Goal: Check status: Check status

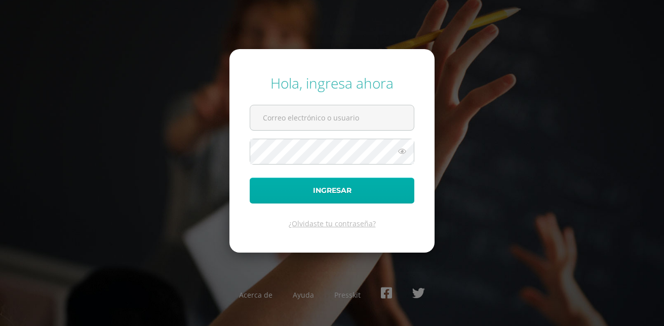
type input "[EMAIL_ADDRESS][DOMAIN_NAME]"
click at [322, 194] on button "Ingresar" at bounding box center [332, 191] width 165 height 26
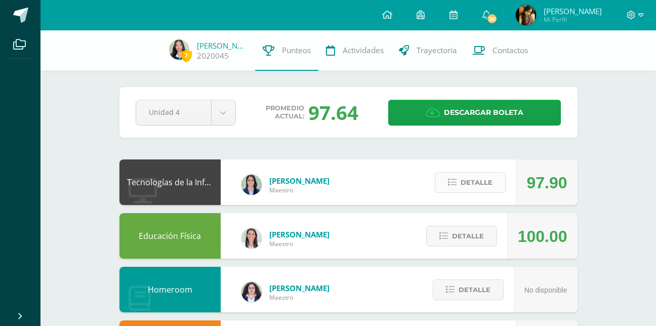
click at [471, 187] on span "Detalle" at bounding box center [477, 182] width 32 height 19
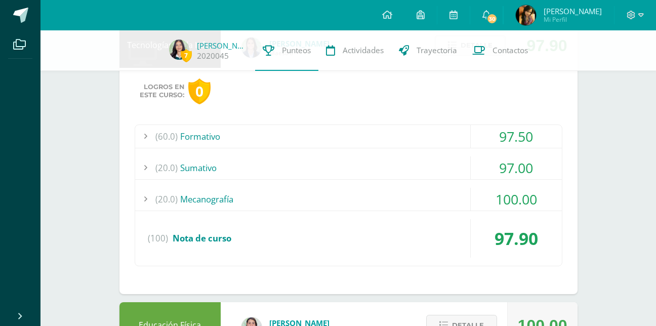
scroll to position [140, 0]
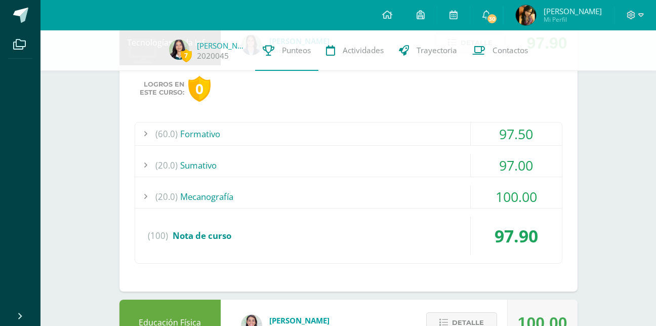
click at [349, 189] on div "(20.0) Mecanografía" at bounding box center [348, 196] width 427 height 23
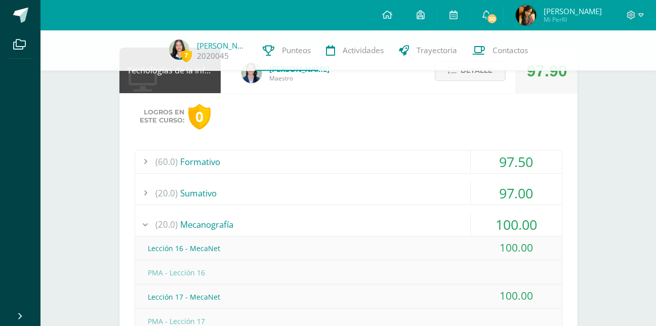
scroll to position [105, 0]
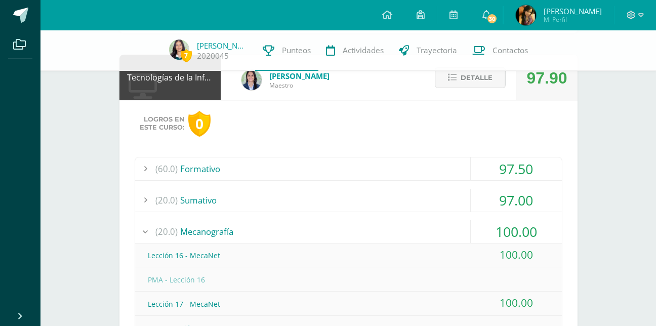
click at [247, 202] on div "(20.0) Sumativo" at bounding box center [348, 200] width 427 height 23
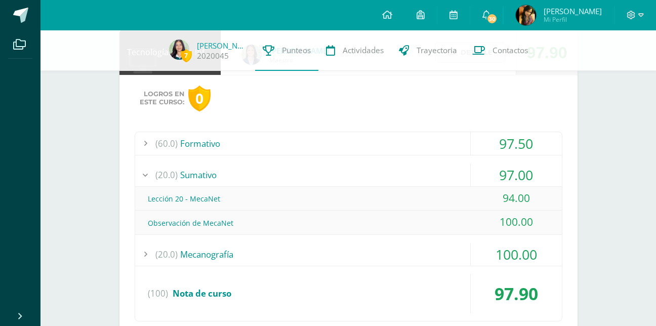
scroll to position [131, 0]
click at [215, 141] on div "(60.0) Formativo" at bounding box center [348, 143] width 427 height 23
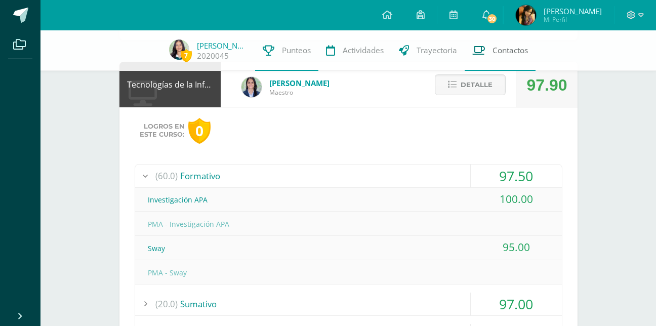
scroll to position [97, 0]
click at [447, 92] on button "Detalle" at bounding box center [470, 85] width 71 height 21
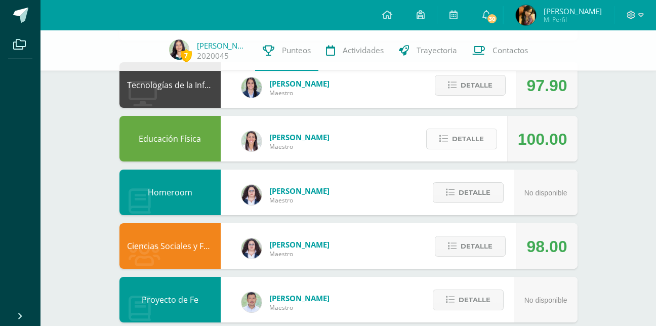
click at [451, 137] on button "Detalle" at bounding box center [462, 139] width 71 height 21
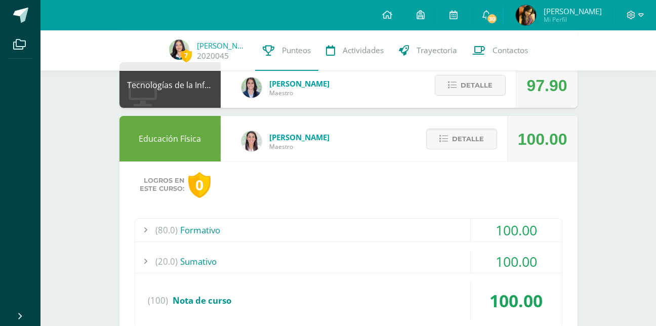
click at [453, 233] on div "(80.0) Formativo" at bounding box center [348, 230] width 427 height 23
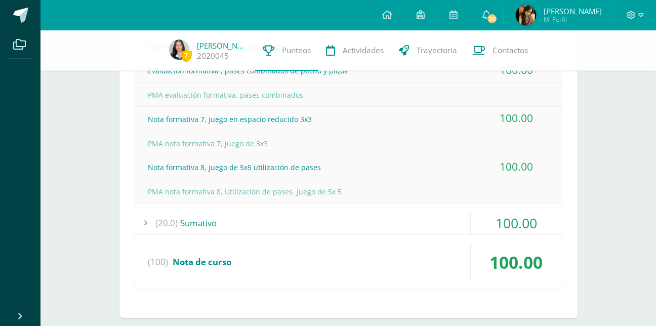
scroll to position [477, 0]
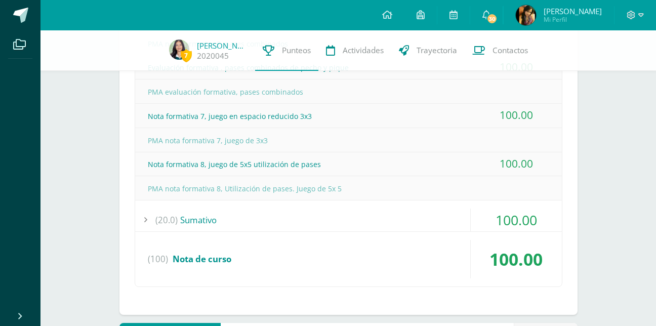
click at [398, 218] on div "(20.0) Sumativo" at bounding box center [348, 220] width 427 height 23
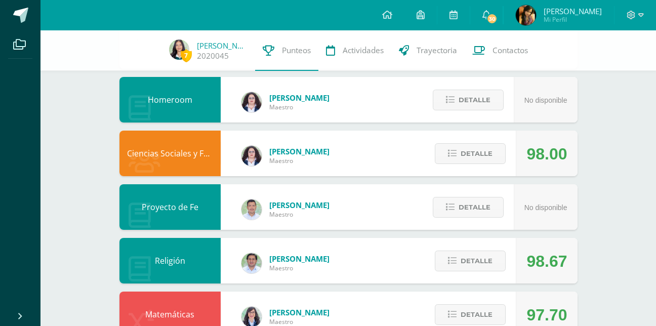
scroll to position [411, 0]
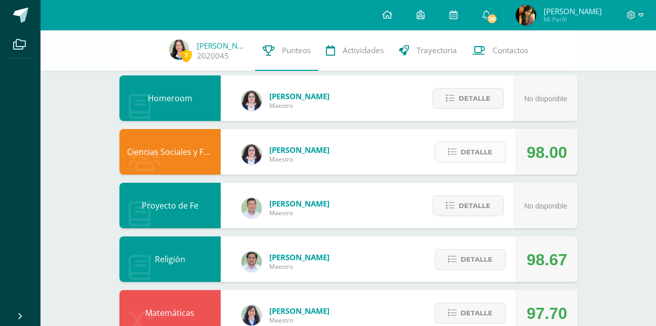
click at [472, 156] on span "Detalle" at bounding box center [477, 152] width 32 height 19
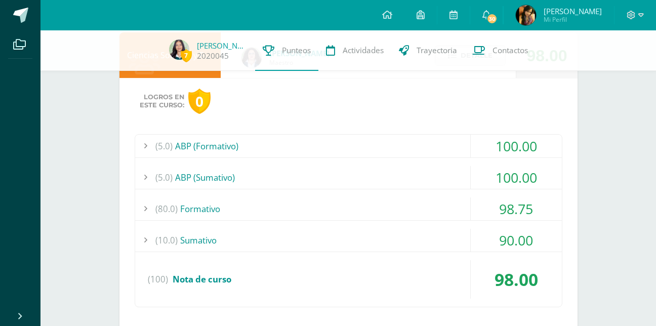
click at [332, 147] on div "(5.0) ABP (Formativo)" at bounding box center [348, 146] width 427 height 23
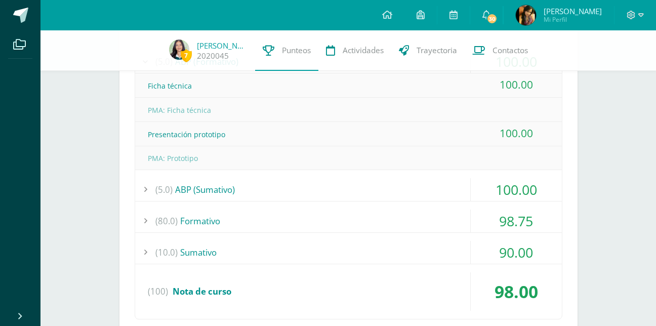
scroll to position [568, 0]
click at [245, 200] on div "(5.0) ABP (Sumativo)" at bounding box center [348, 189] width 427 height 23
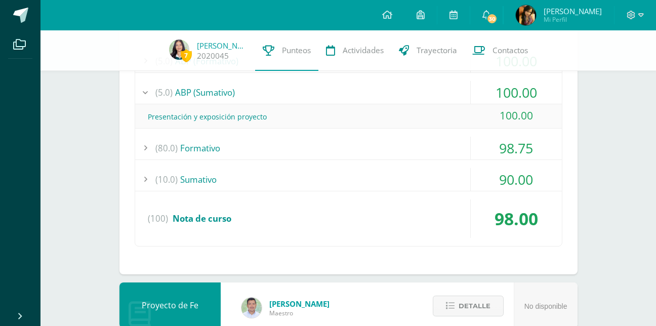
click at [216, 143] on div "(80.0) Formativo" at bounding box center [348, 148] width 427 height 23
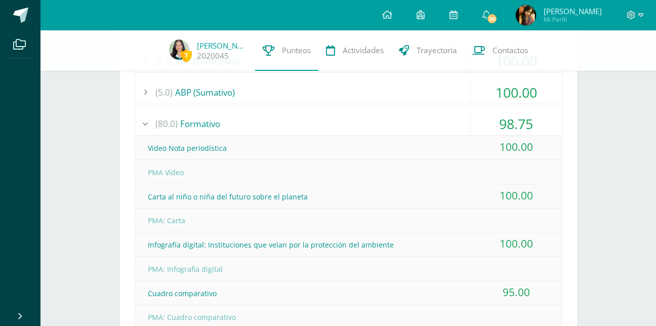
scroll to position [716, 0]
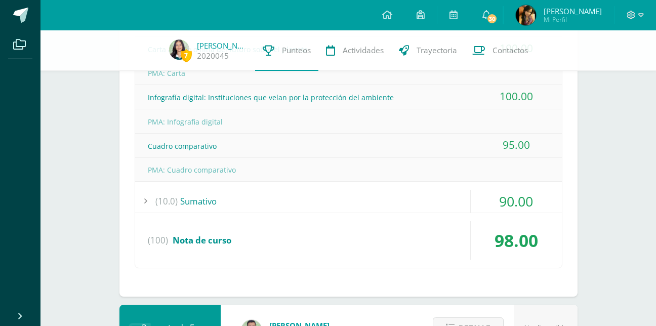
click at [240, 202] on div "(10.0) Sumativo" at bounding box center [348, 201] width 427 height 23
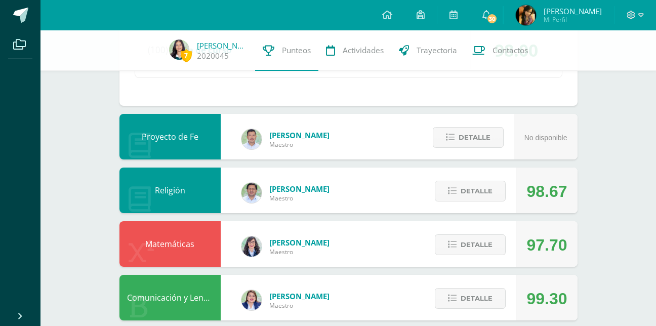
scroll to position [738, 0]
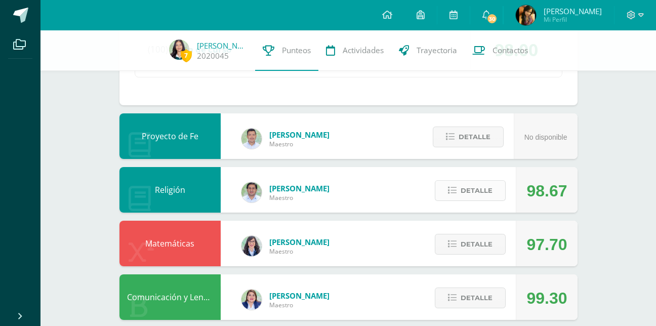
click at [460, 191] on button "Detalle" at bounding box center [470, 190] width 71 height 21
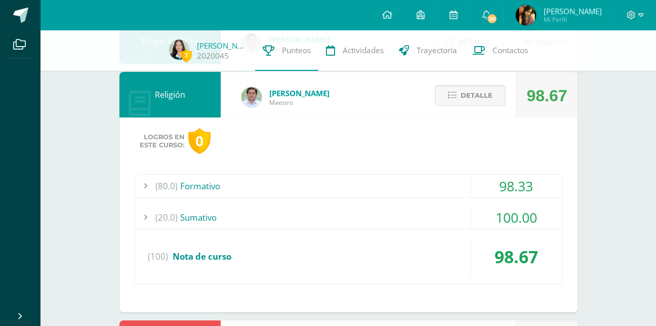
scroll to position [834, 0]
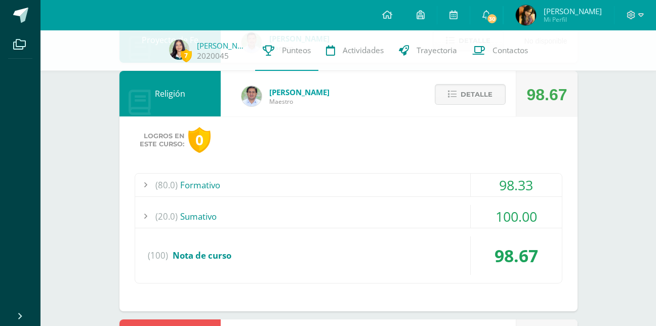
click at [315, 183] on div "(80.0) Formativo" at bounding box center [348, 185] width 427 height 23
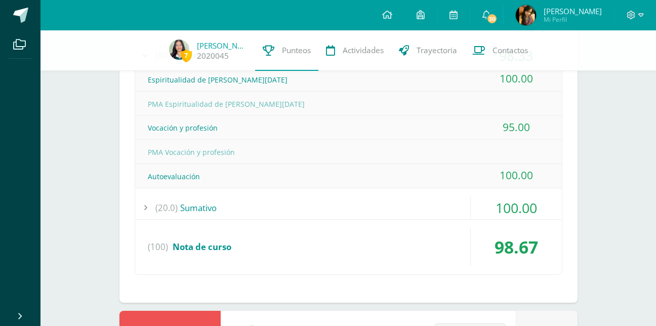
scroll to position [940, 0]
click at [210, 214] on div "(20.0) Sumativo" at bounding box center [348, 207] width 427 height 23
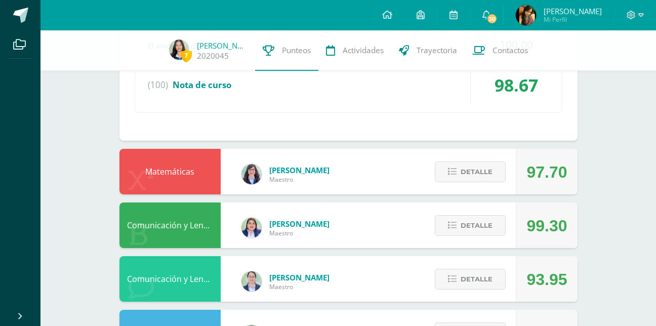
scroll to position [1005, 0]
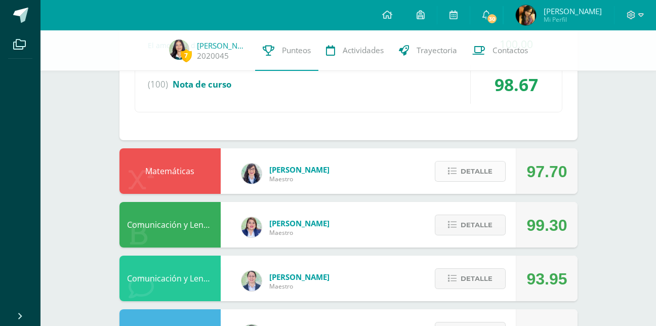
click at [462, 173] on span "Detalle" at bounding box center [477, 171] width 32 height 19
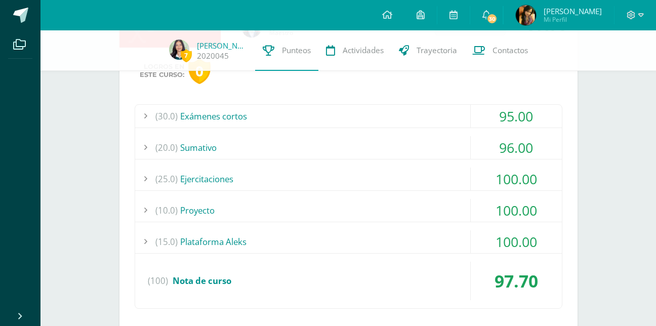
scroll to position [1147, 0]
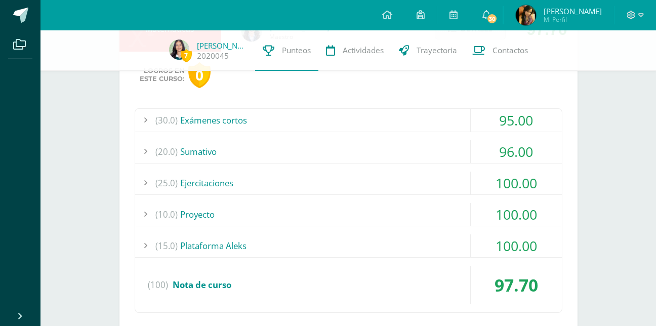
click at [348, 118] on div "(30.0) Exámenes cortos" at bounding box center [348, 120] width 427 height 23
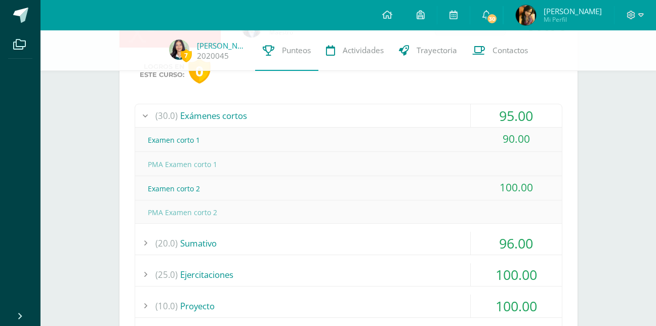
scroll to position [1123, 0]
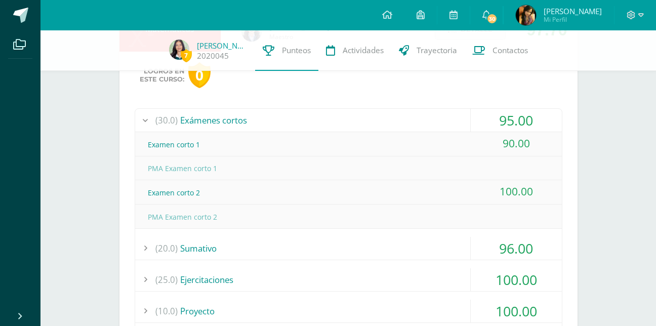
click at [223, 246] on div "(20.0) Sumativo" at bounding box center [348, 248] width 427 height 23
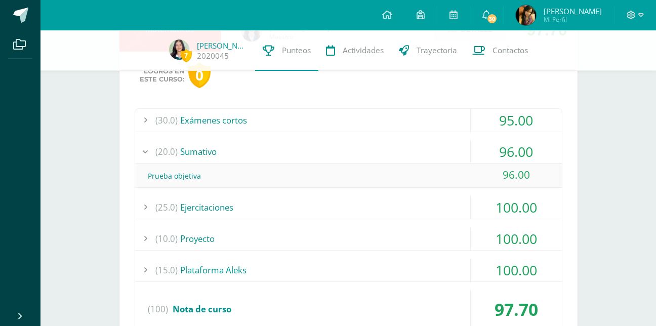
click at [195, 214] on div "(25.0) Ejercitaciones" at bounding box center [348, 207] width 427 height 23
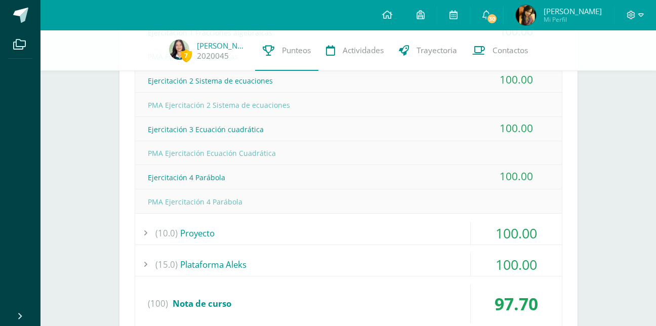
scroll to position [1311, 0]
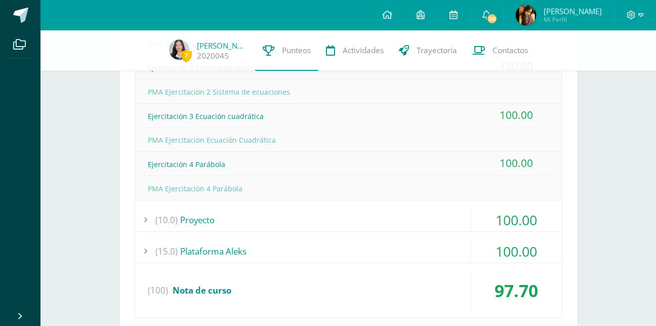
click at [165, 226] on span "(10.0)" at bounding box center [167, 220] width 22 height 23
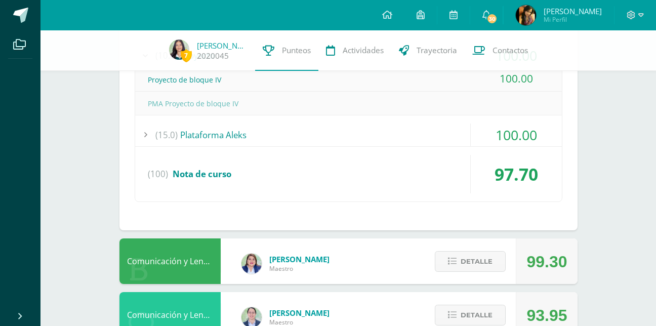
scroll to position [1232, 0]
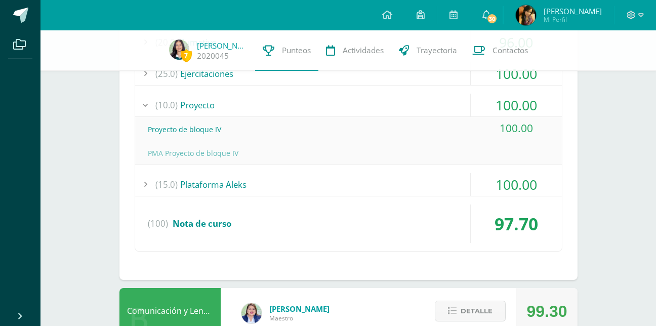
click at [208, 178] on div "(15.0) Plataforma Aleks" at bounding box center [348, 184] width 427 height 23
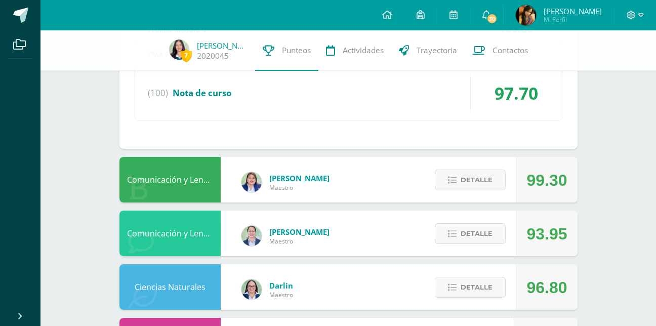
scroll to position [1509, 0]
click at [458, 179] on button "Detalle" at bounding box center [470, 179] width 71 height 21
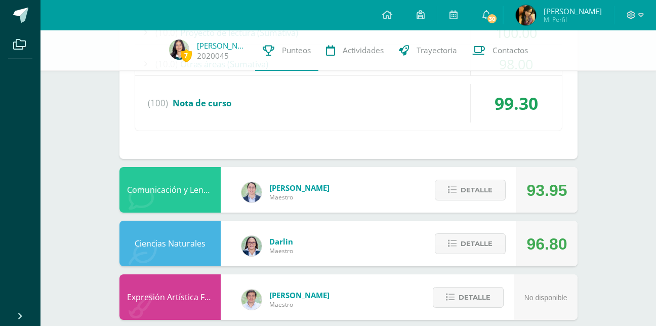
scroll to position [1939, 0]
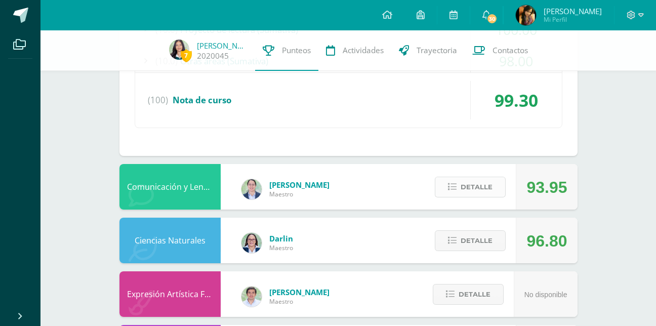
click at [473, 188] on span "Detalle" at bounding box center [477, 187] width 32 height 19
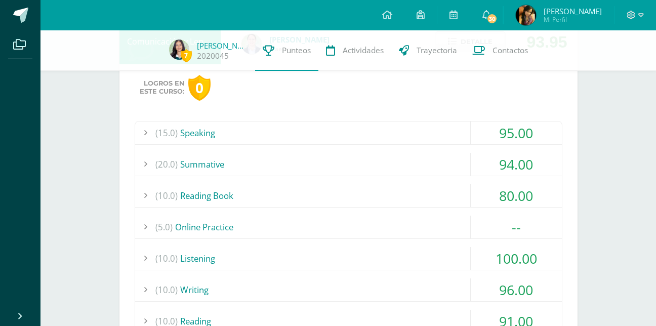
scroll to position [2086, 0]
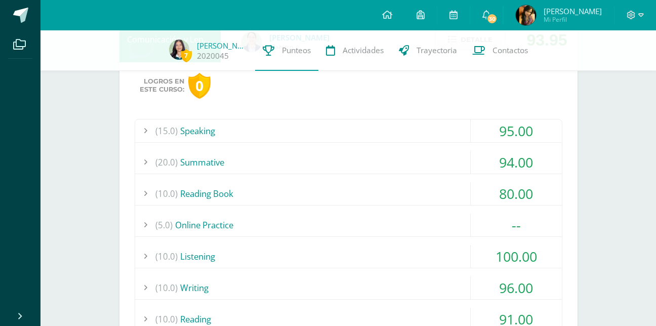
click at [365, 127] on div "(15.0) Speaking" at bounding box center [348, 131] width 427 height 23
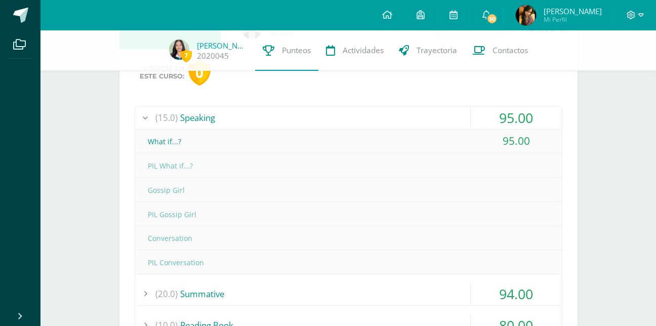
scroll to position [1906, 0]
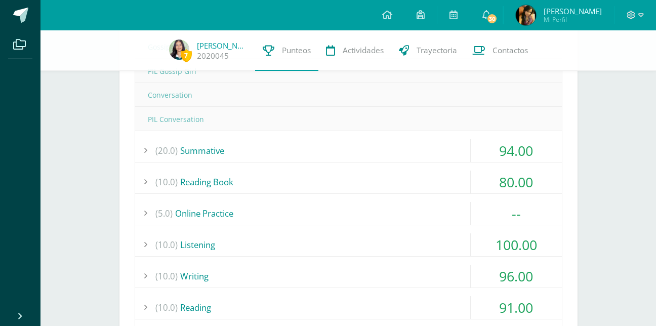
click at [288, 149] on div "(20.0) Summative" at bounding box center [348, 150] width 427 height 23
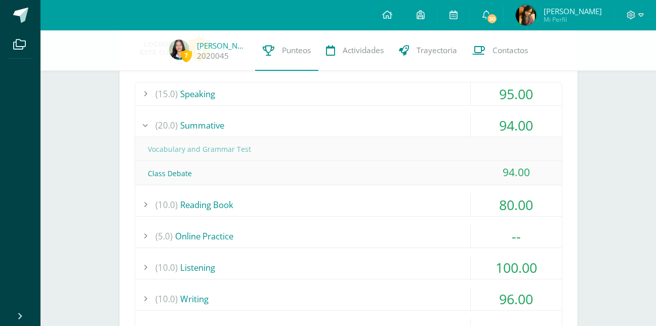
scroll to position [1931, 0]
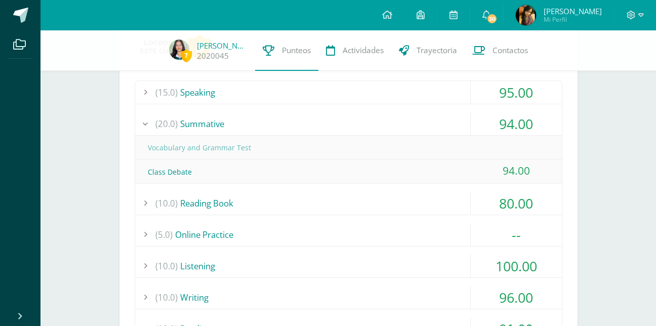
click at [202, 203] on div "(10.0) Reading Book" at bounding box center [348, 203] width 427 height 23
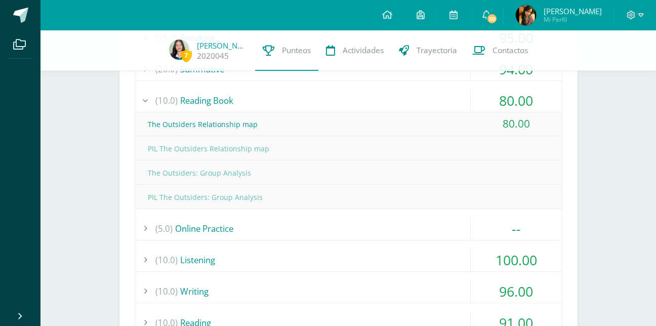
scroll to position [1985, 0]
click at [216, 229] on div "(5.0) Online Practice" at bounding box center [348, 229] width 427 height 23
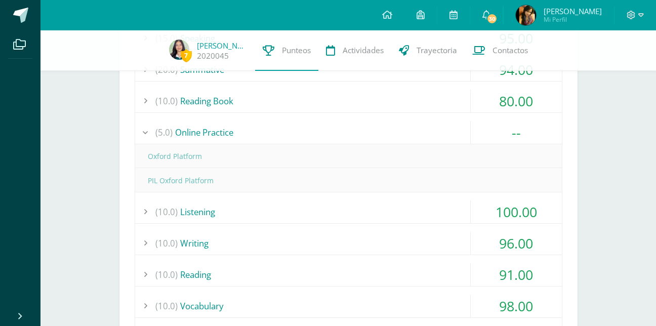
click at [213, 101] on div "(10.0) Reading Book" at bounding box center [348, 101] width 427 height 23
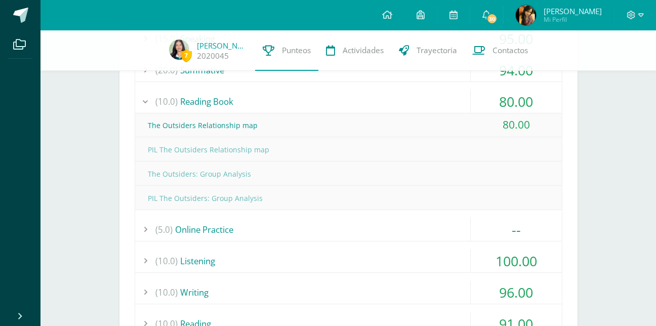
scroll to position [1987, 0]
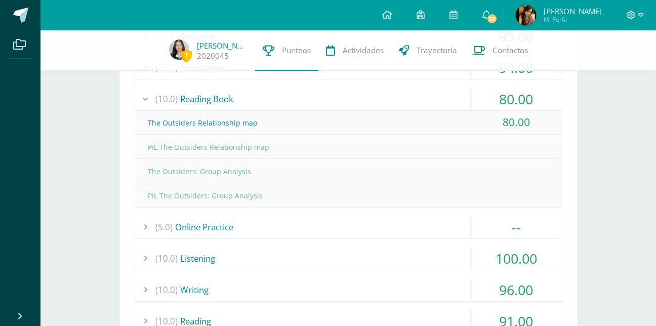
click at [243, 230] on div "(5.0) Online Practice" at bounding box center [348, 227] width 427 height 23
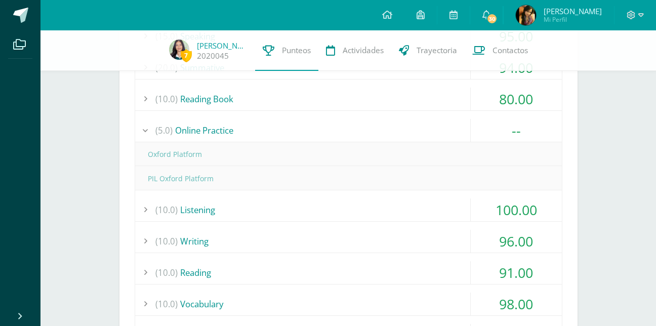
click at [210, 204] on div "(10.0) Listening" at bounding box center [348, 210] width 427 height 23
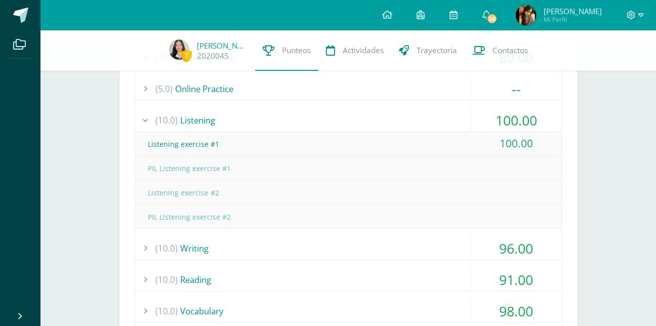
scroll to position [2037, 0]
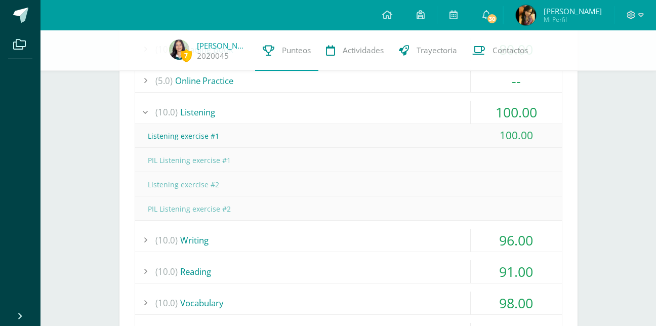
click at [186, 237] on div "(10.0) Writing" at bounding box center [348, 240] width 427 height 23
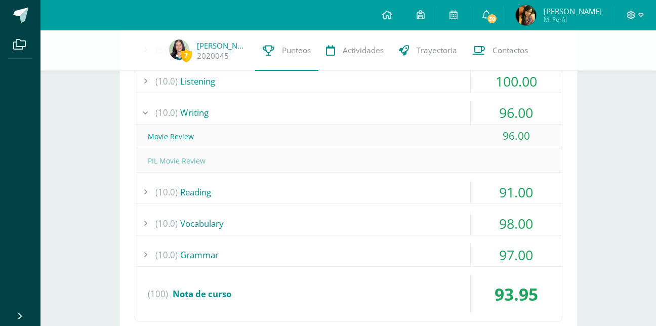
scroll to position [2080, 0]
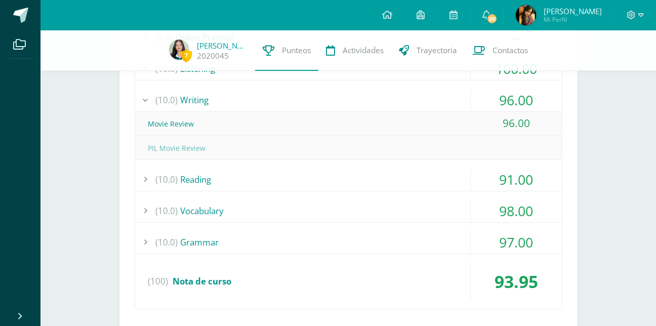
click at [180, 177] on div "(10.0) Reading" at bounding box center [348, 179] width 427 height 23
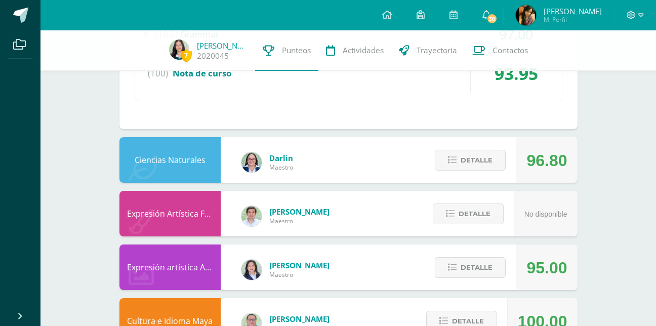
scroll to position [2359, 0]
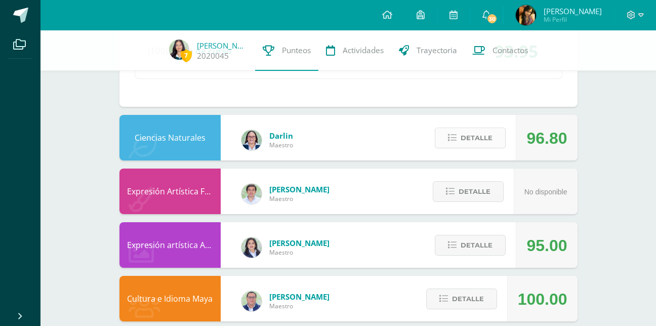
click at [475, 136] on span "Detalle" at bounding box center [477, 138] width 32 height 19
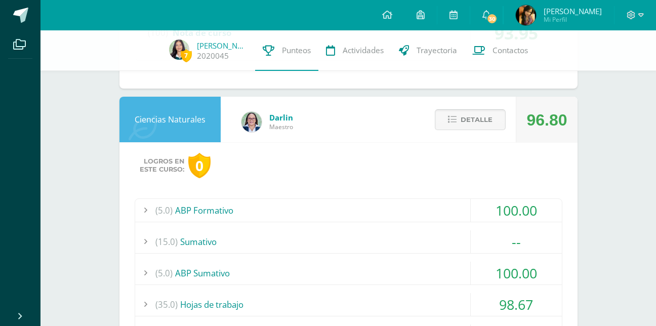
scroll to position [2386, 0]
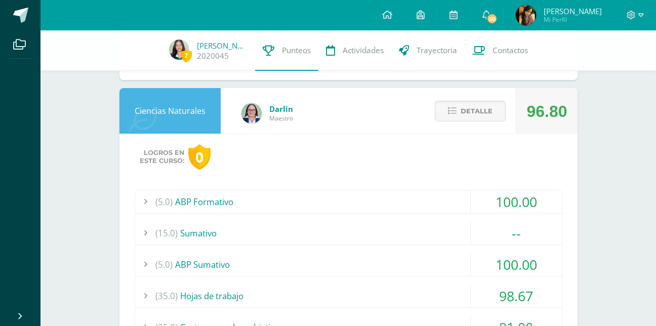
click at [322, 242] on div "(15.0) Sumativo" at bounding box center [348, 233] width 427 height 23
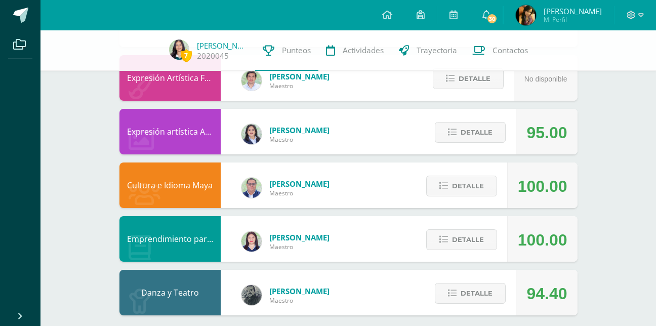
scroll to position [2724, 0]
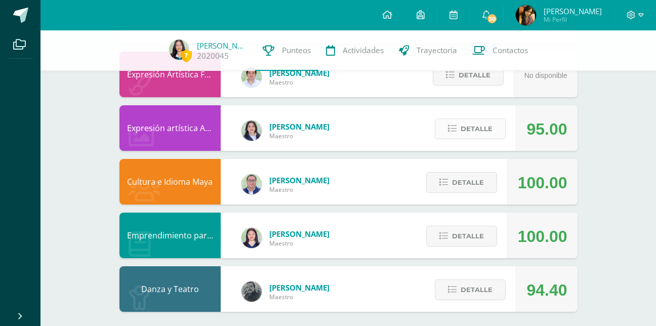
click at [467, 128] on span "Detalle" at bounding box center [477, 129] width 32 height 19
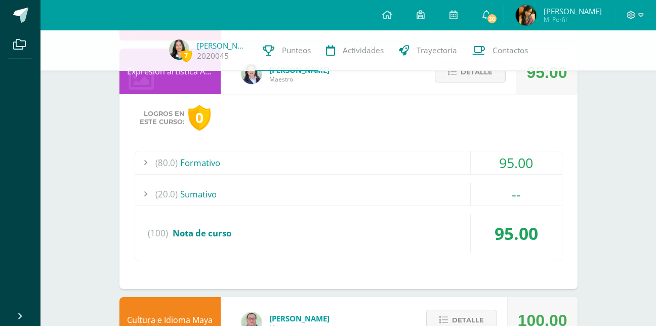
scroll to position [2795, 0]
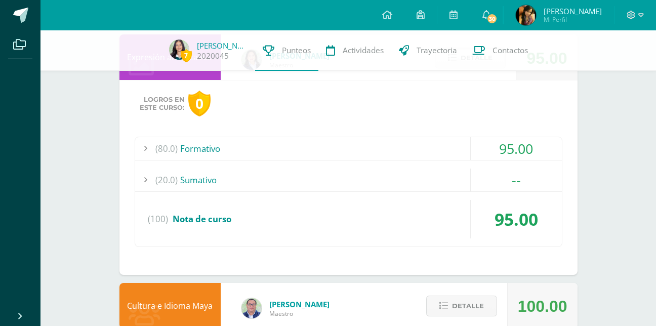
click at [406, 140] on div "(80.0) Formativo" at bounding box center [348, 148] width 427 height 23
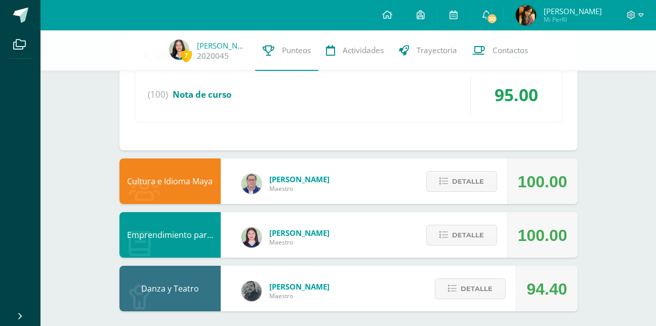
scroll to position [3042, 0]
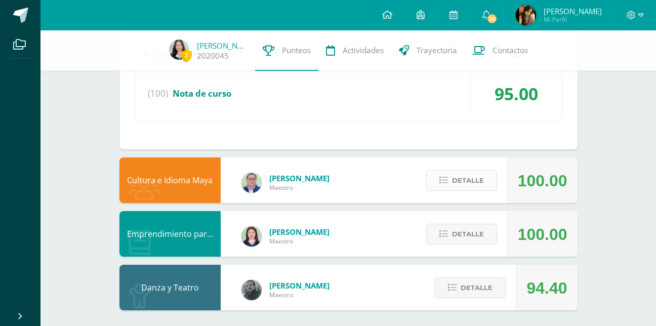
click at [448, 183] on icon at bounding box center [444, 180] width 9 height 9
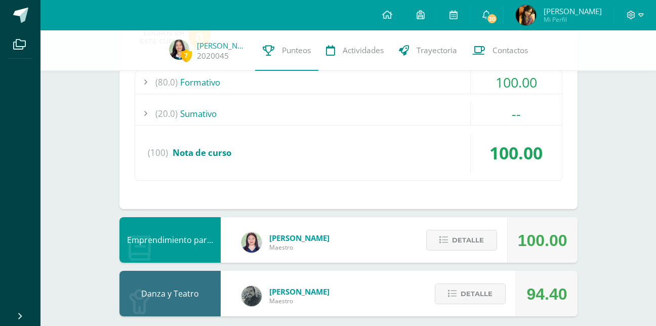
scroll to position [3241, 0]
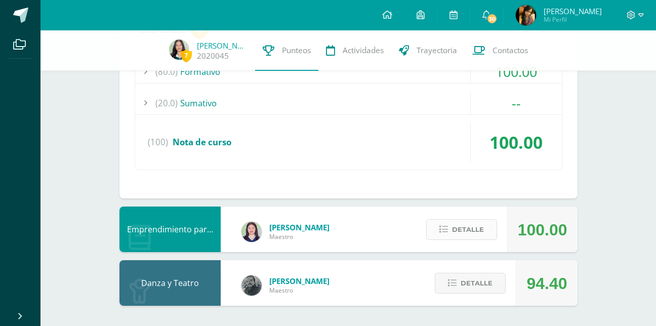
click at [464, 229] on span "Detalle" at bounding box center [468, 229] width 32 height 19
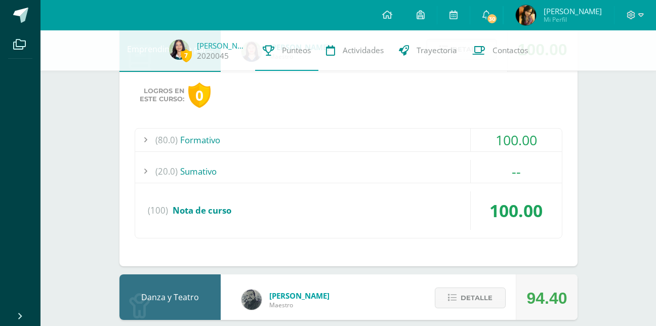
scroll to position [3436, 0]
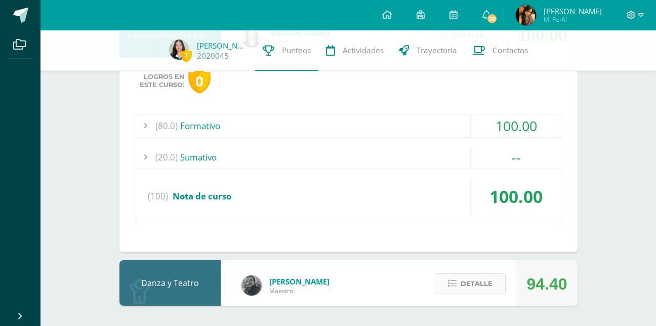
click at [480, 290] on span "Detalle" at bounding box center [477, 284] width 32 height 19
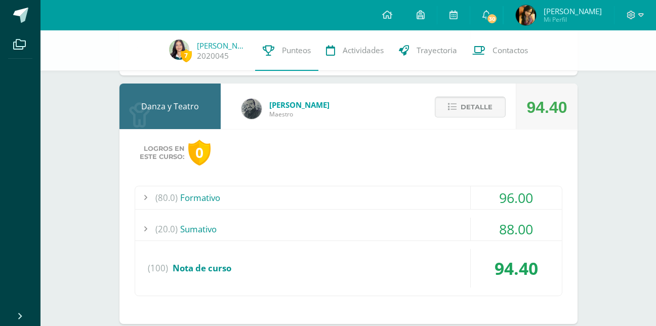
scroll to position [3631, 0]
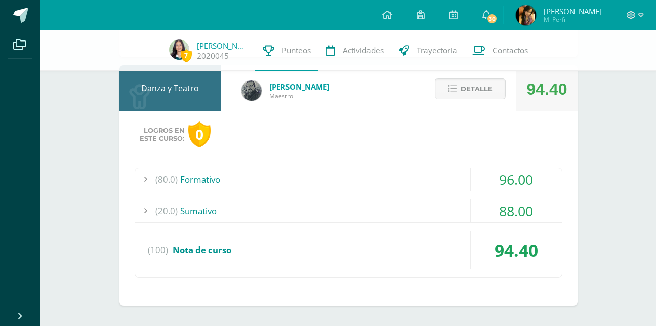
click at [394, 217] on div "(20.0) Sumativo" at bounding box center [348, 211] width 427 height 23
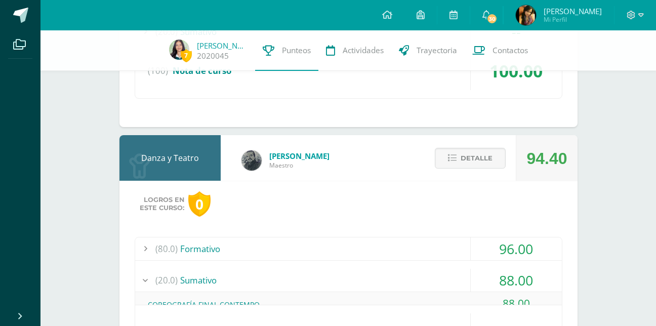
scroll to position [3486, 0]
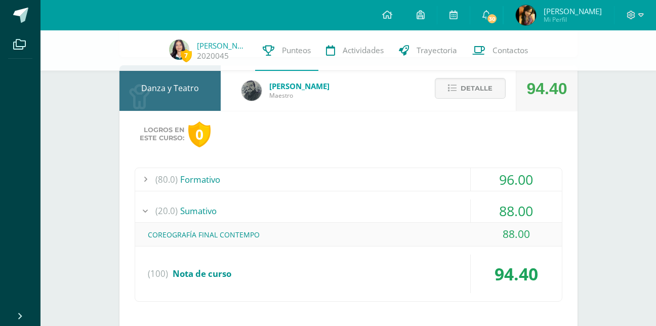
click at [314, 173] on div "(80.0) Formativo" at bounding box center [348, 179] width 427 height 23
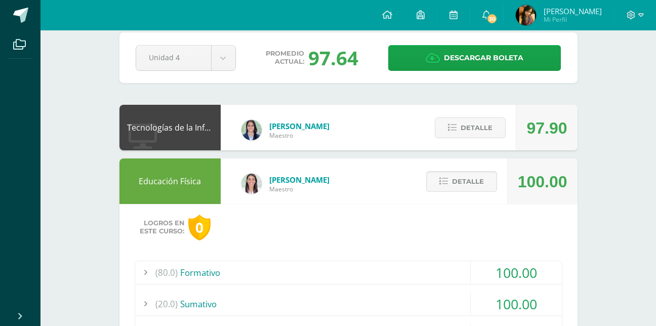
scroll to position [0, 0]
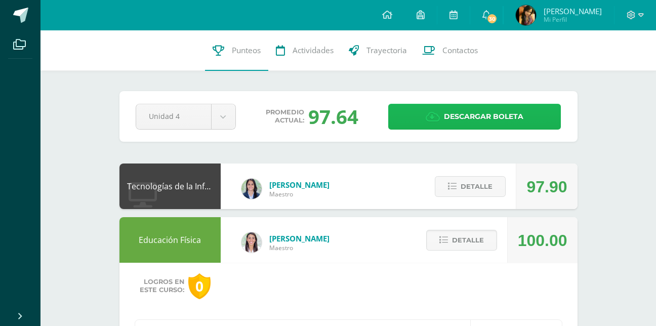
click at [463, 121] on span "Descargar boleta" at bounding box center [484, 116] width 80 height 25
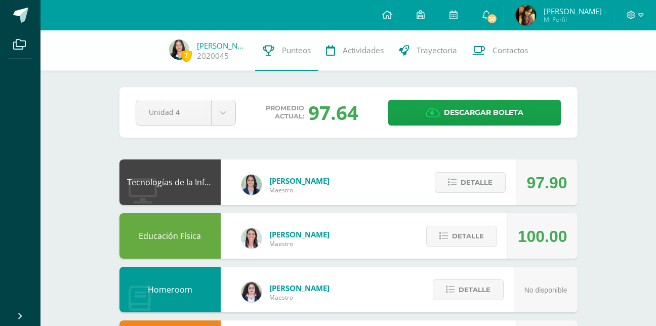
click at [526, 18] on img at bounding box center [526, 15] width 20 height 20
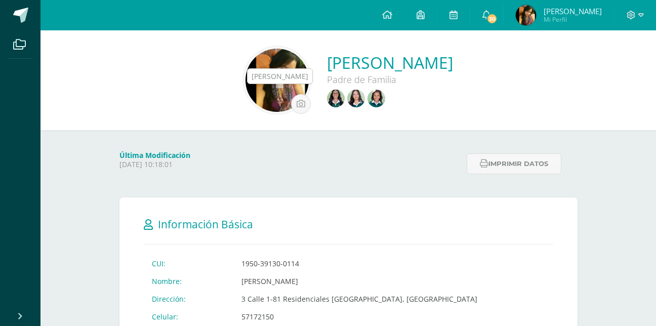
click at [368, 98] on img at bounding box center [377, 99] width 18 height 18
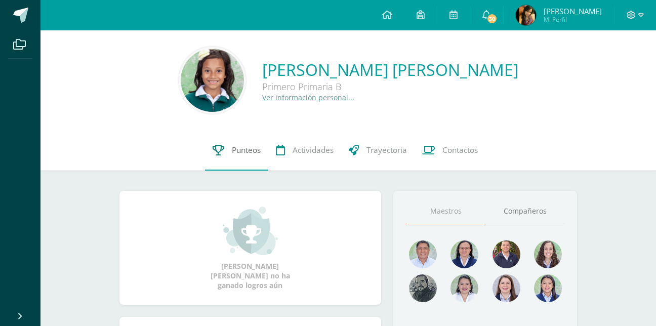
click at [243, 157] on link "Punteos" at bounding box center [236, 150] width 63 height 41
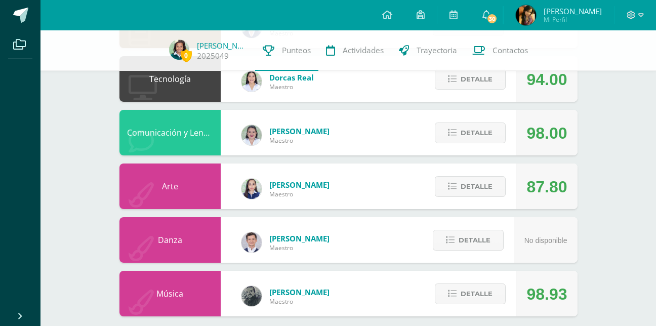
scroll to position [544, 0]
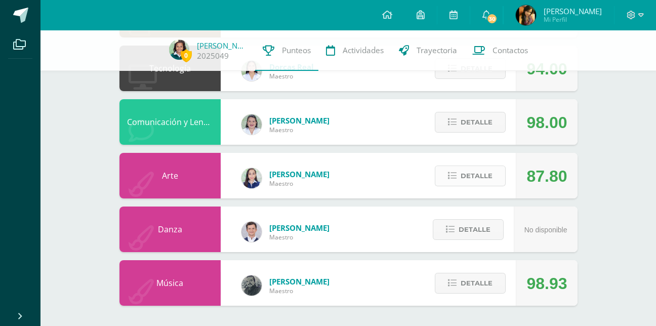
click at [454, 180] on icon at bounding box center [452, 176] width 9 height 9
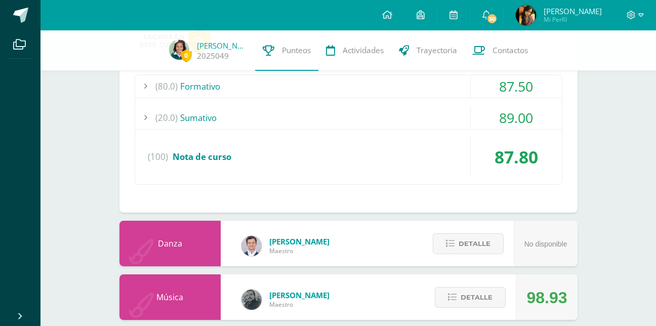
scroll to position [725, 0]
click at [412, 119] on div "(20.0) Sumativo" at bounding box center [348, 117] width 427 height 23
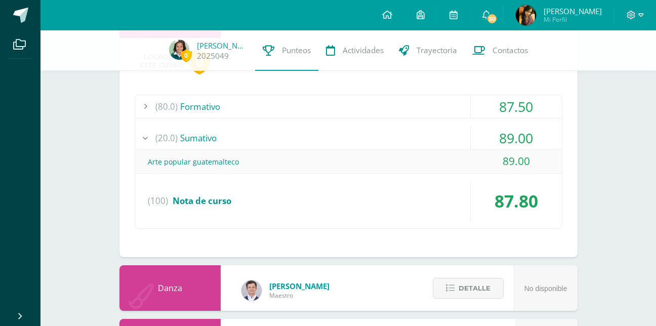
scroll to position [699, 0]
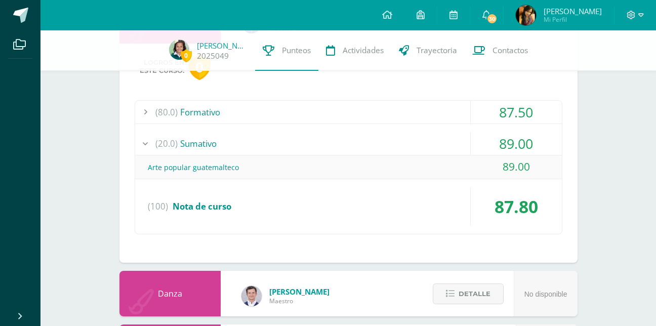
click at [353, 116] on div "(80.0) Formativo" at bounding box center [348, 112] width 427 height 23
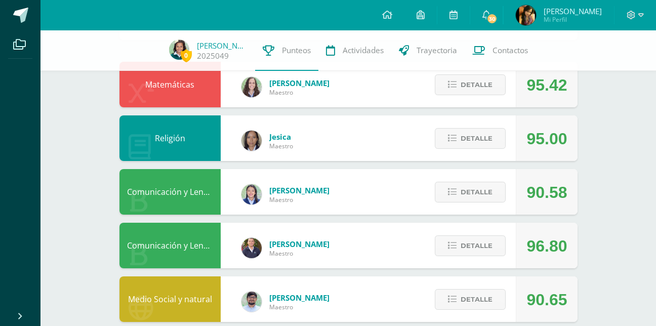
scroll to position [0, 0]
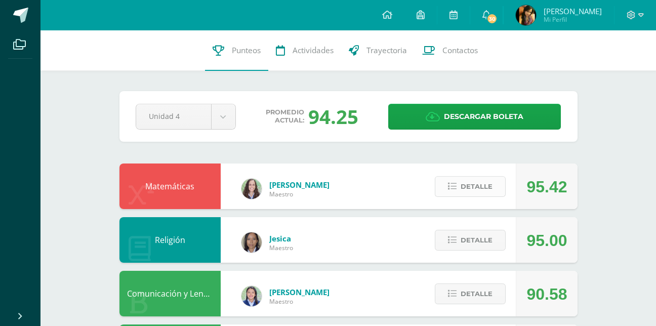
click at [475, 182] on span "Detalle" at bounding box center [477, 186] width 32 height 19
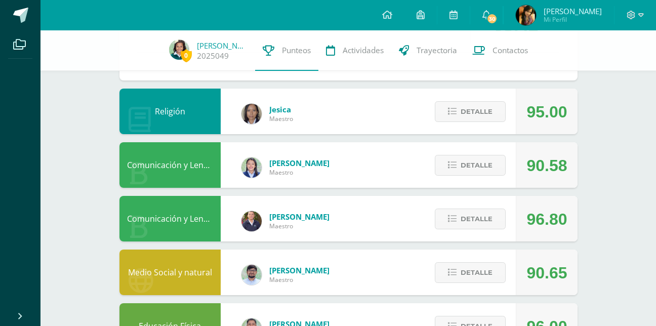
scroll to position [383, 0]
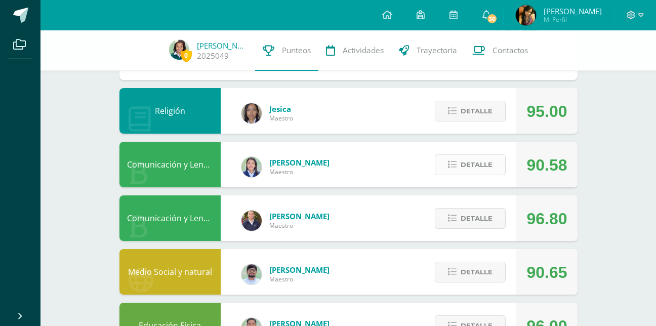
click at [459, 170] on button "Detalle" at bounding box center [470, 164] width 71 height 21
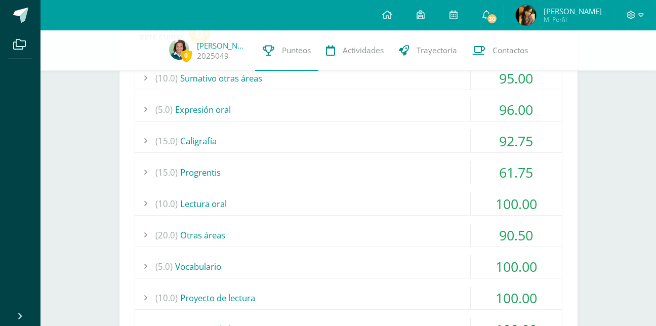
scroll to position [561, 0]
click at [415, 169] on div "(15.0) Progrentis" at bounding box center [348, 171] width 427 height 23
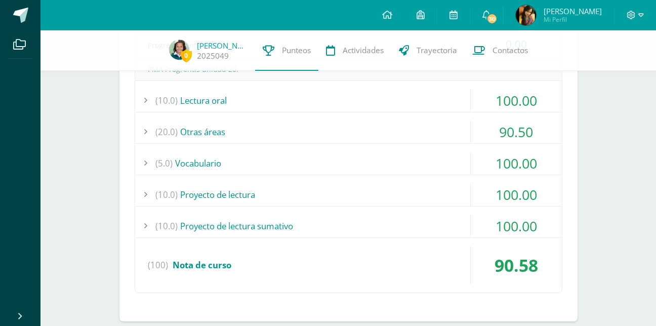
scroll to position [955, 0]
click at [527, 15] on img at bounding box center [526, 15] width 20 height 20
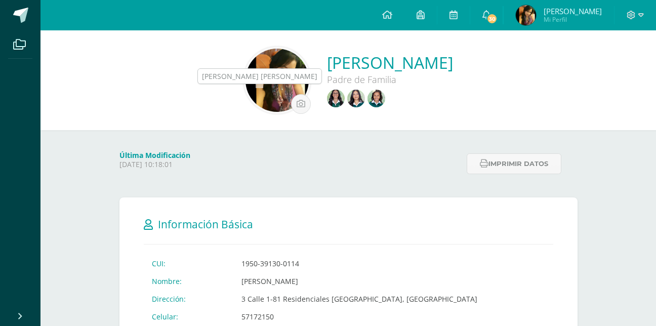
click at [327, 100] on img at bounding box center [336, 99] width 18 height 18
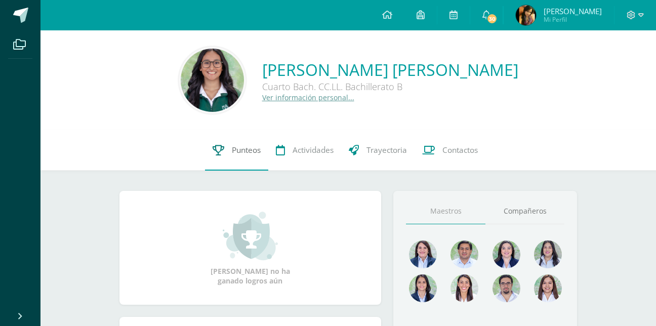
click at [223, 154] on link "Punteos" at bounding box center [236, 150] width 63 height 41
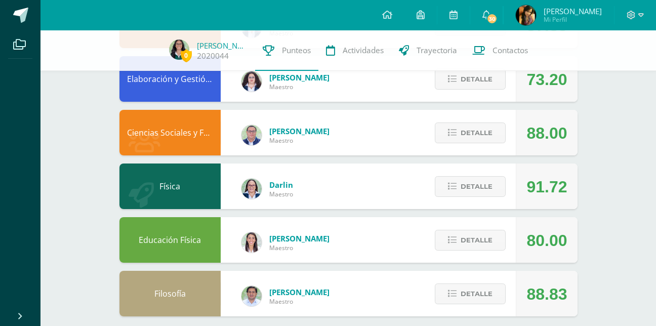
scroll to position [490, 0]
